Goal: Task Accomplishment & Management: Complete application form

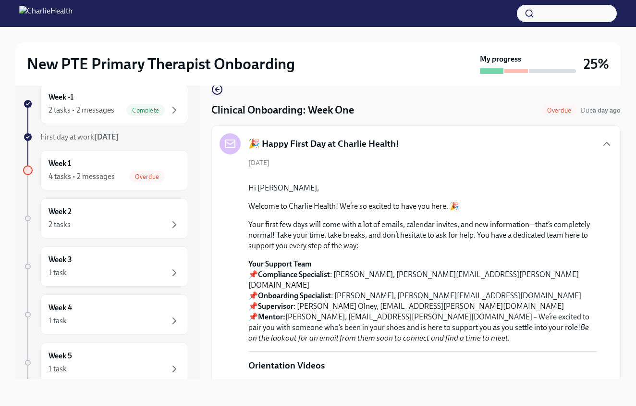
scroll to position [1236, 0]
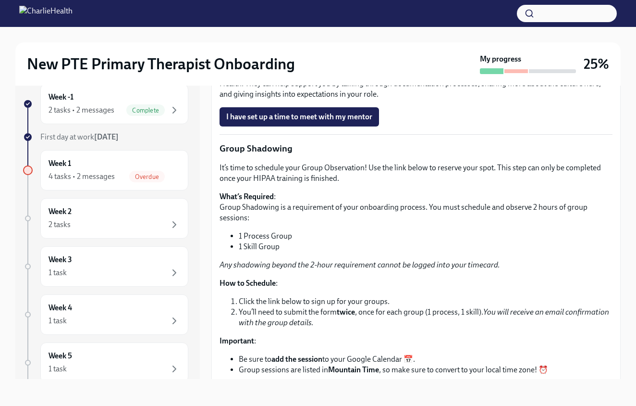
scroll to position [1450, 0]
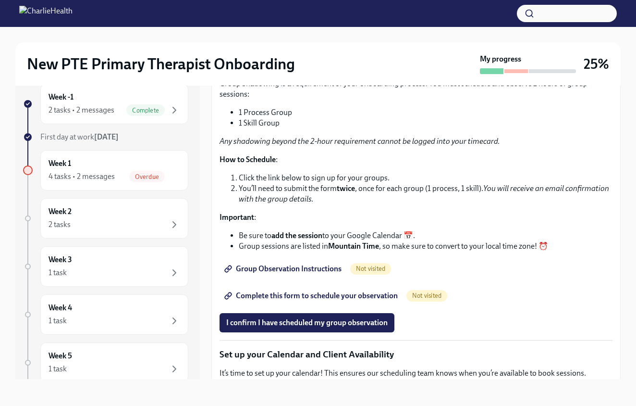
scroll to position [1581, 0]
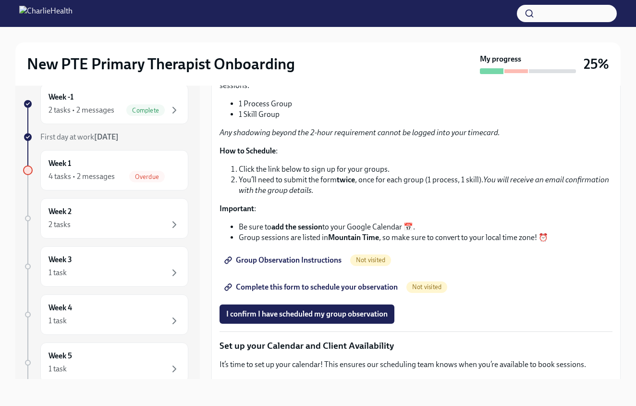
drag, startPoint x: 402, startPoint y: 192, endPoint x: 520, endPoint y: 190, distance: 117.3
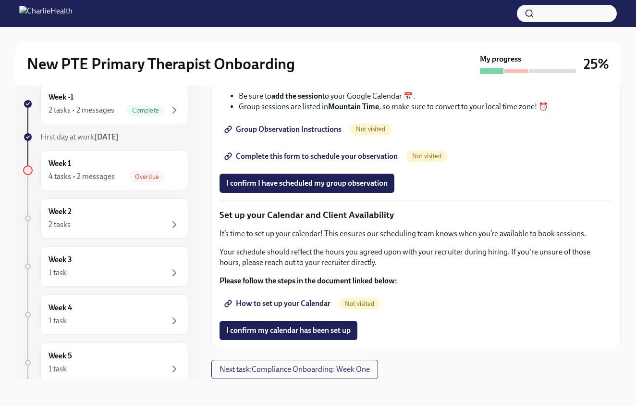
scroll to position [1897, 0]
click at [315, 134] on span "Group Observation Instructions" at bounding box center [283, 130] width 115 height 10
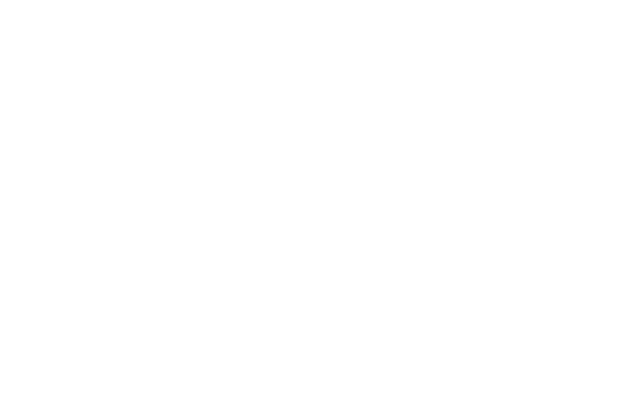
scroll to position [0, 0]
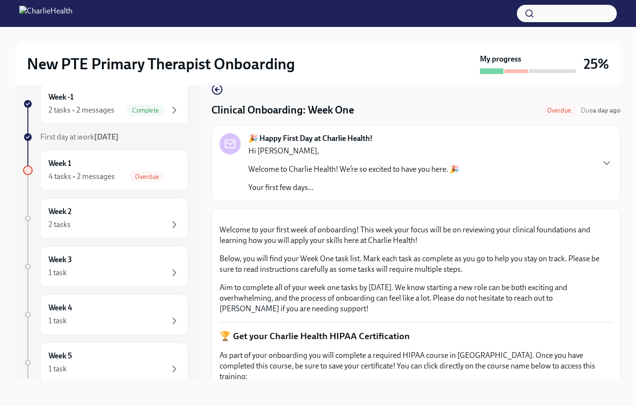
scroll to position [17, 0]
click at [500, 112] on div "Clinical Onboarding: Week One Overdue Due a day ago" at bounding box center [417, 110] width 410 height 14
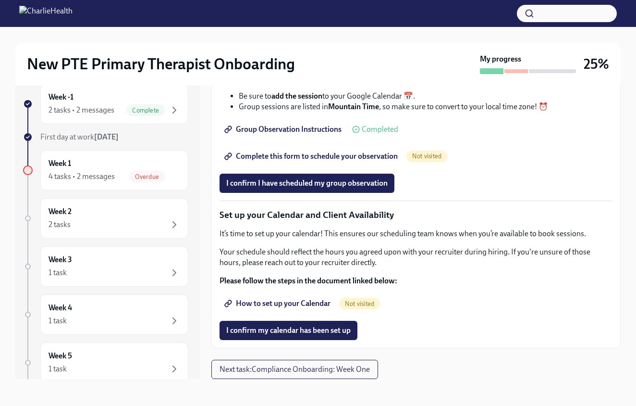
scroll to position [1198, 0]
click at [366, 161] on span "Complete this form to schedule your observation" at bounding box center [312, 156] width 172 height 10
click at [330, 161] on span "Complete this form to schedule your observation" at bounding box center [312, 156] width 172 height 10
click at [378, 188] on span "I confirm I have scheduled my group observation" at bounding box center [307, 183] width 162 height 10
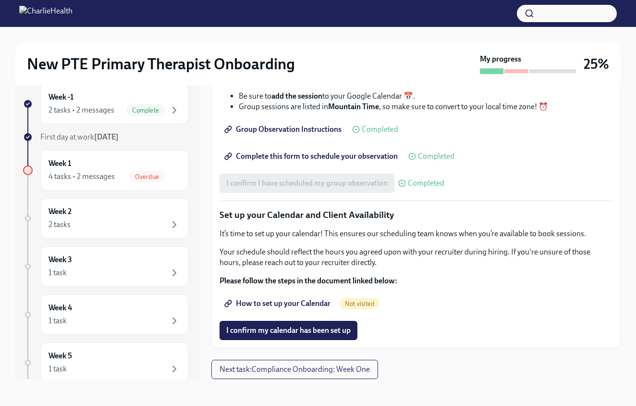
scroll to position [17, 0]
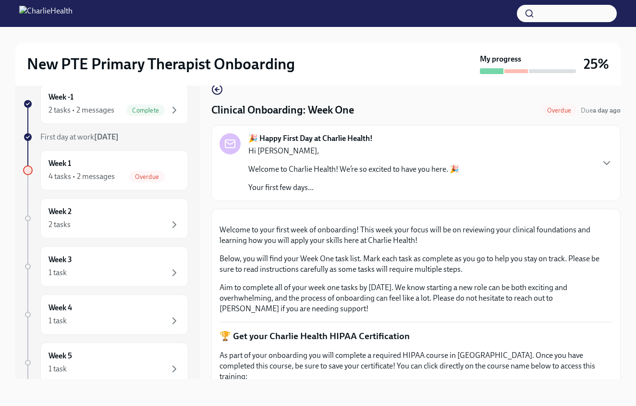
scroll to position [0, 0]
click at [403, 75] on div "New PTE Primary Therapist Onboarding My progress 25%" at bounding box center [318, 63] width 606 height 43
